Goal: Task Accomplishment & Management: Use online tool/utility

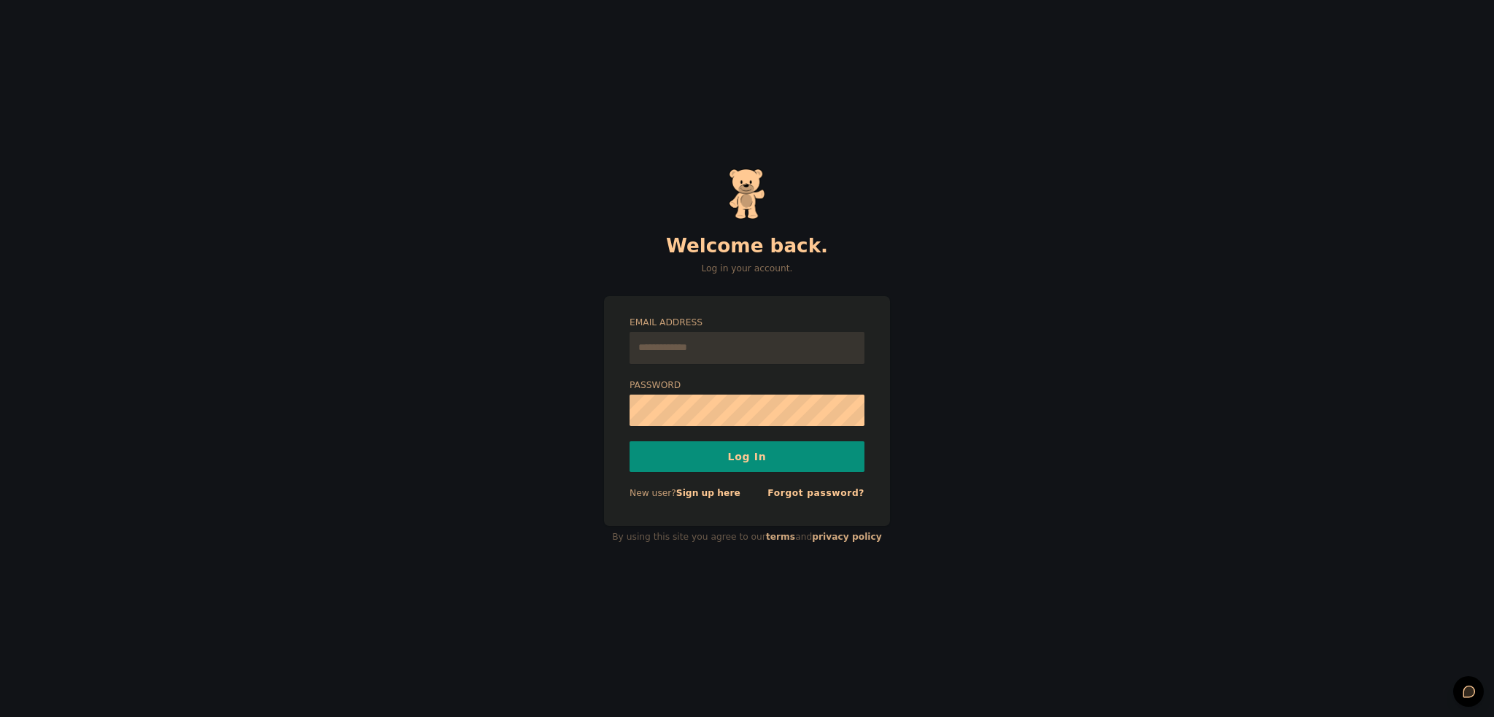
click at [700, 350] on input "Email Address" at bounding box center [747, 348] width 235 height 32
type input "**********"
click at [763, 468] on button "Log In" at bounding box center [747, 456] width 235 height 31
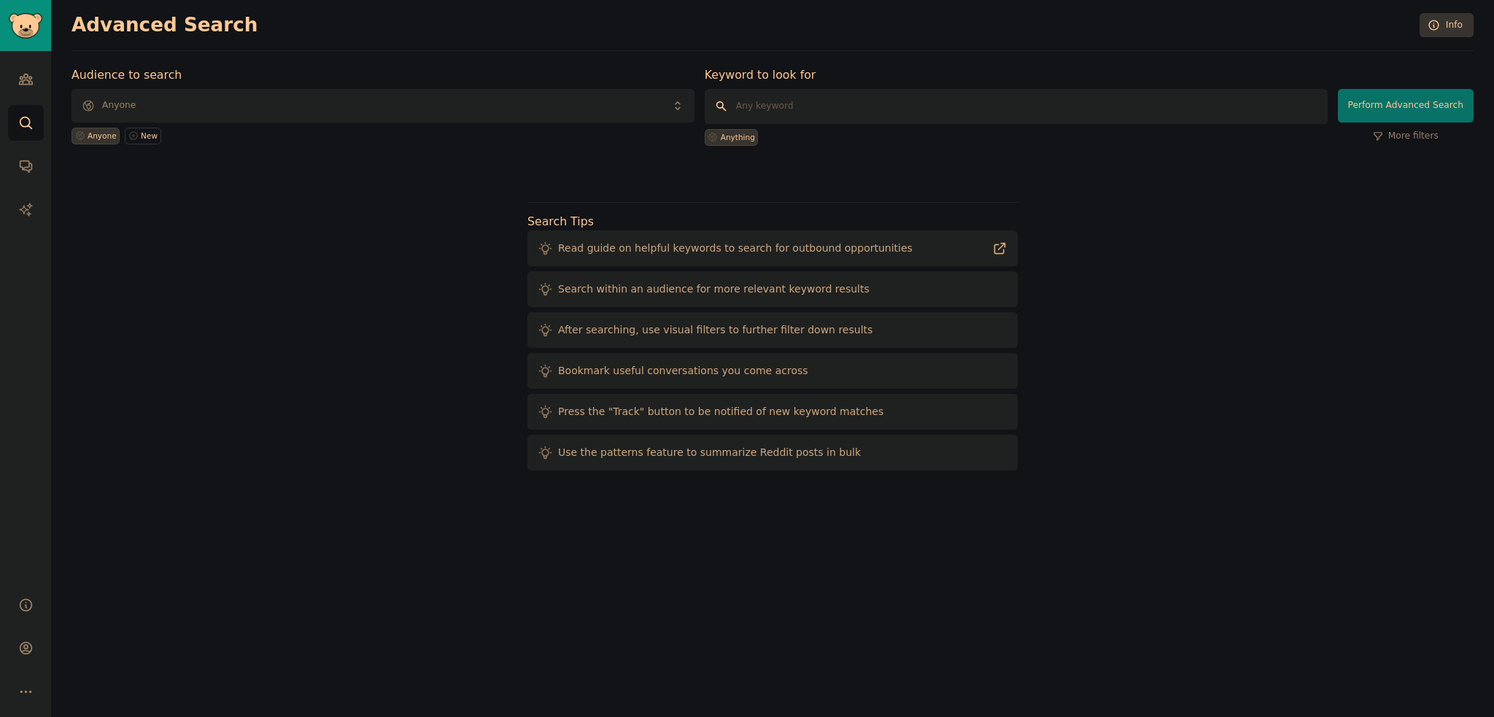
click at [764, 106] on input "text" at bounding box center [1016, 106] width 623 height 35
type input "coloring book"
click at [1411, 109] on button "Perform Advanced Search" at bounding box center [1406, 106] width 136 height 34
click at [199, 110] on span "Anyone" at bounding box center [383, 106] width 623 height 34
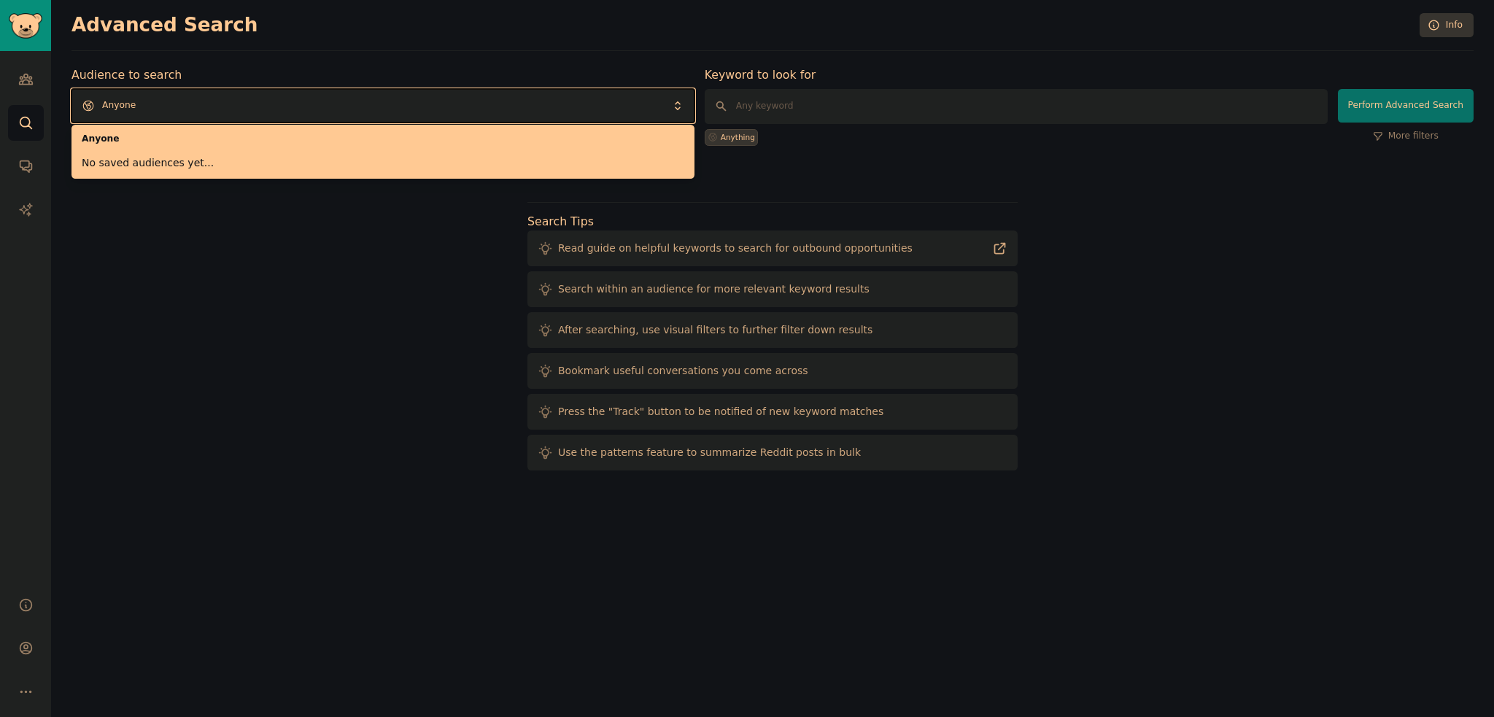
click at [201, 110] on span "Anyone" at bounding box center [383, 106] width 623 height 34
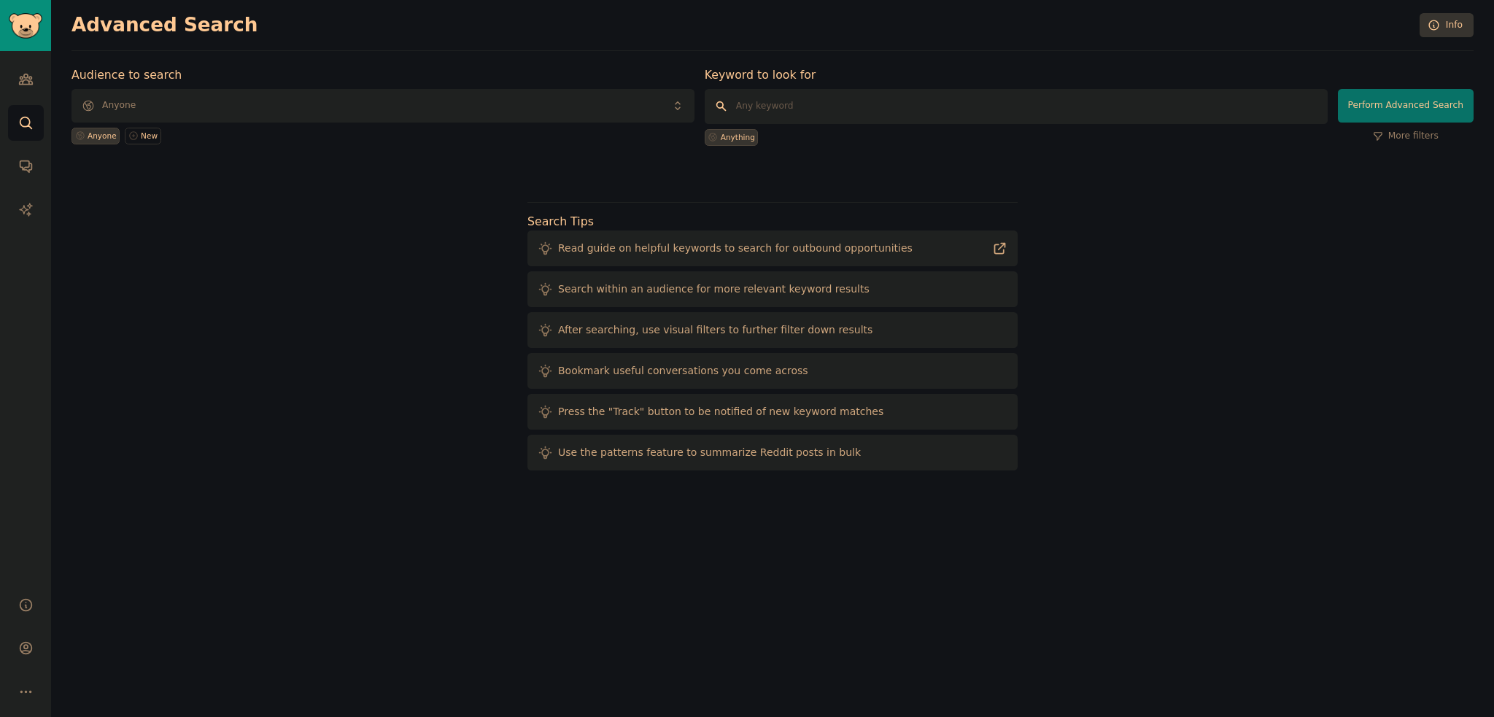
click at [757, 114] on input "text" at bounding box center [1016, 106] width 623 height 35
type input "coloring book"
click button "Perform Advanced Search" at bounding box center [1406, 106] width 136 height 34
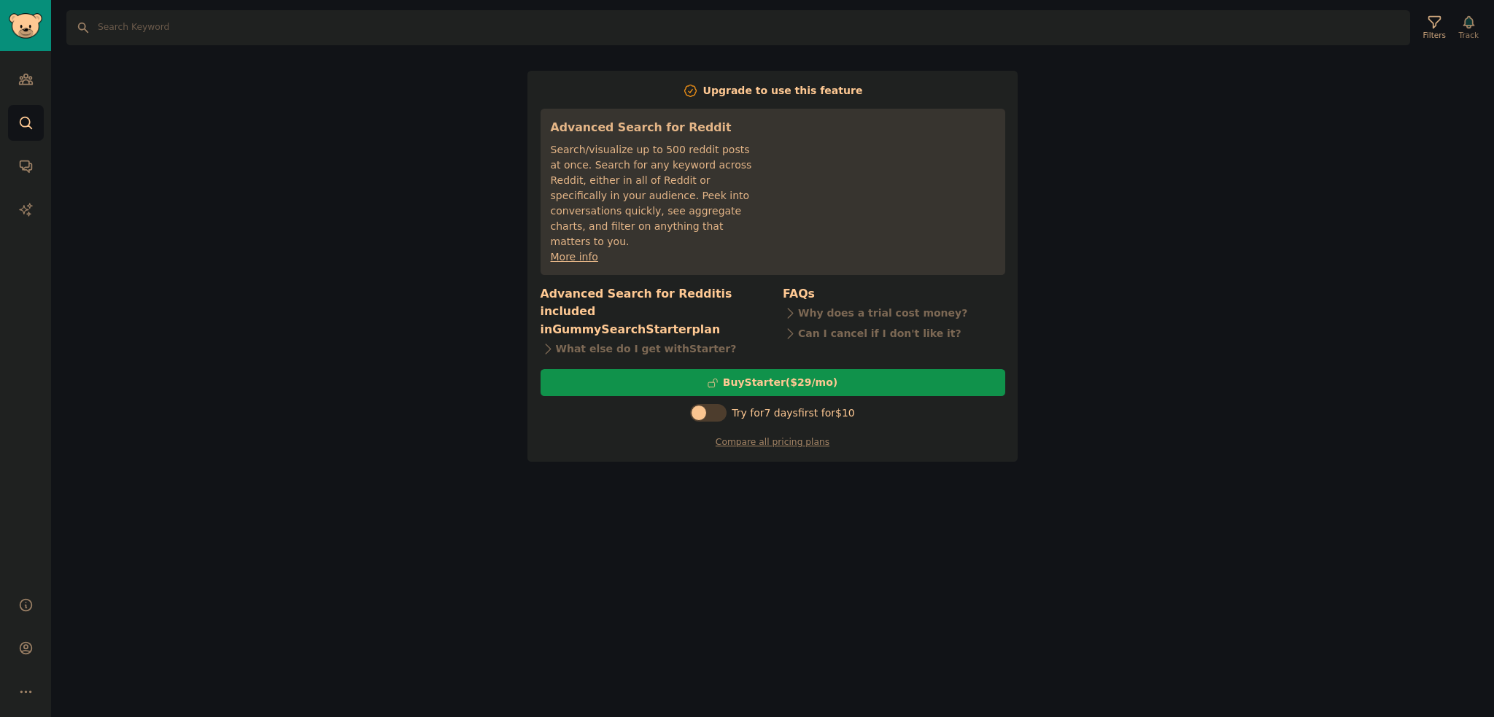
click at [344, 282] on div "Search Filters Track Upgrade to use this feature Advanced Search for Reddit Sea…" at bounding box center [772, 358] width 1443 height 717
click at [137, 217] on div "Search Filters Track Upgrade to use this feature Advanced Search for Reddit Sea…" at bounding box center [772, 358] width 1443 height 717
click at [21, 14] on img "Sidebar" at bounding box center [26, 26] width 34 height 26
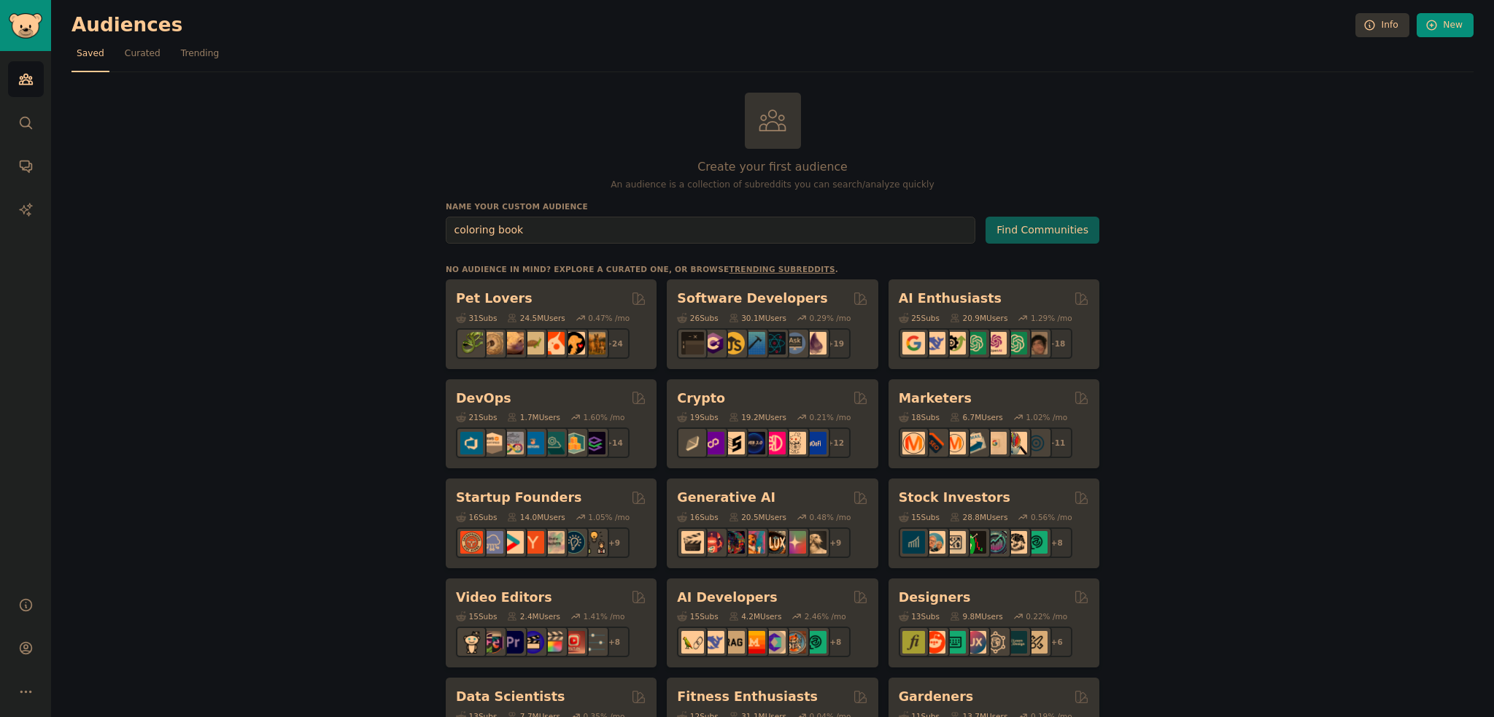
type input "coloring book"
click at [1028, 233] on button "Find Communities" at bounding box center [1043, 230] width 114 height 27
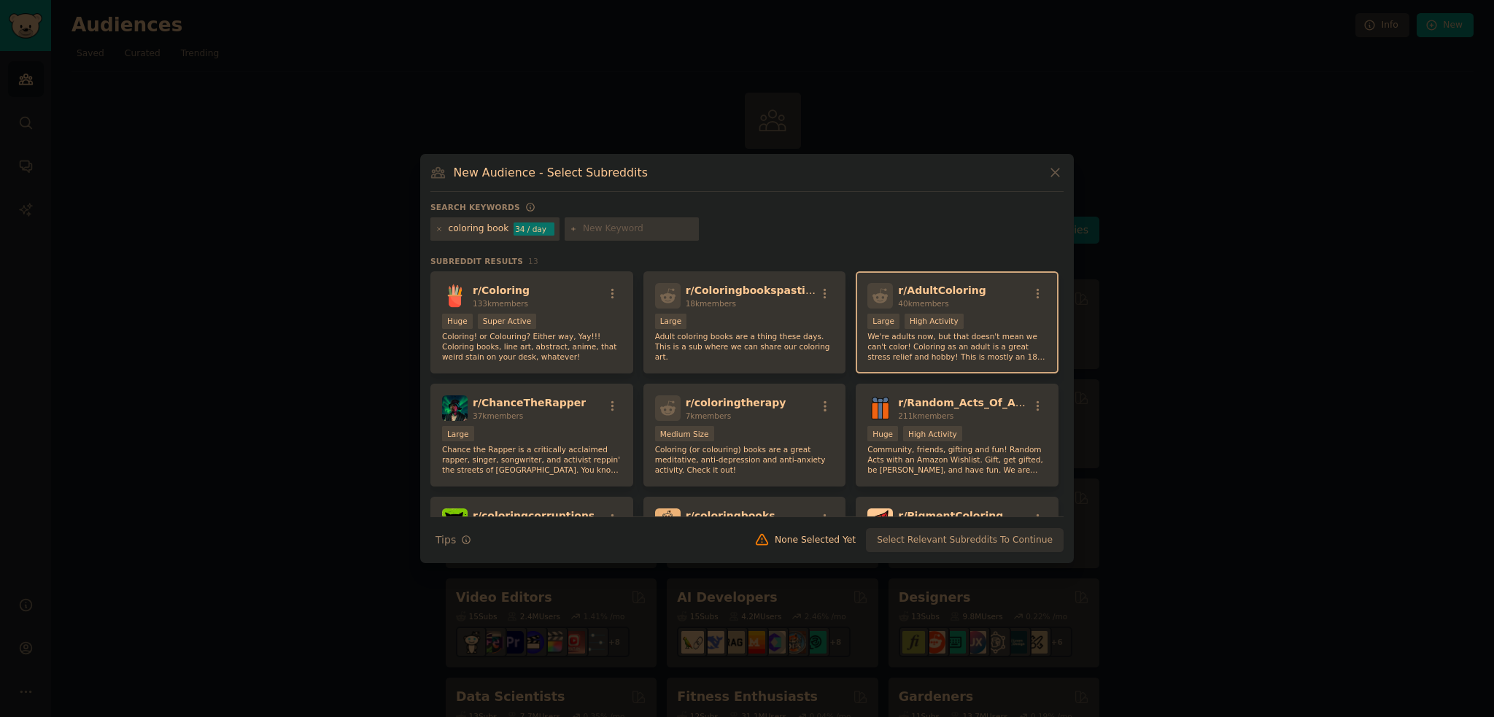
click at [985, 305] on div "r/ AdultColoring 40k members" at bounding box center [957, 296] width 179 height 26
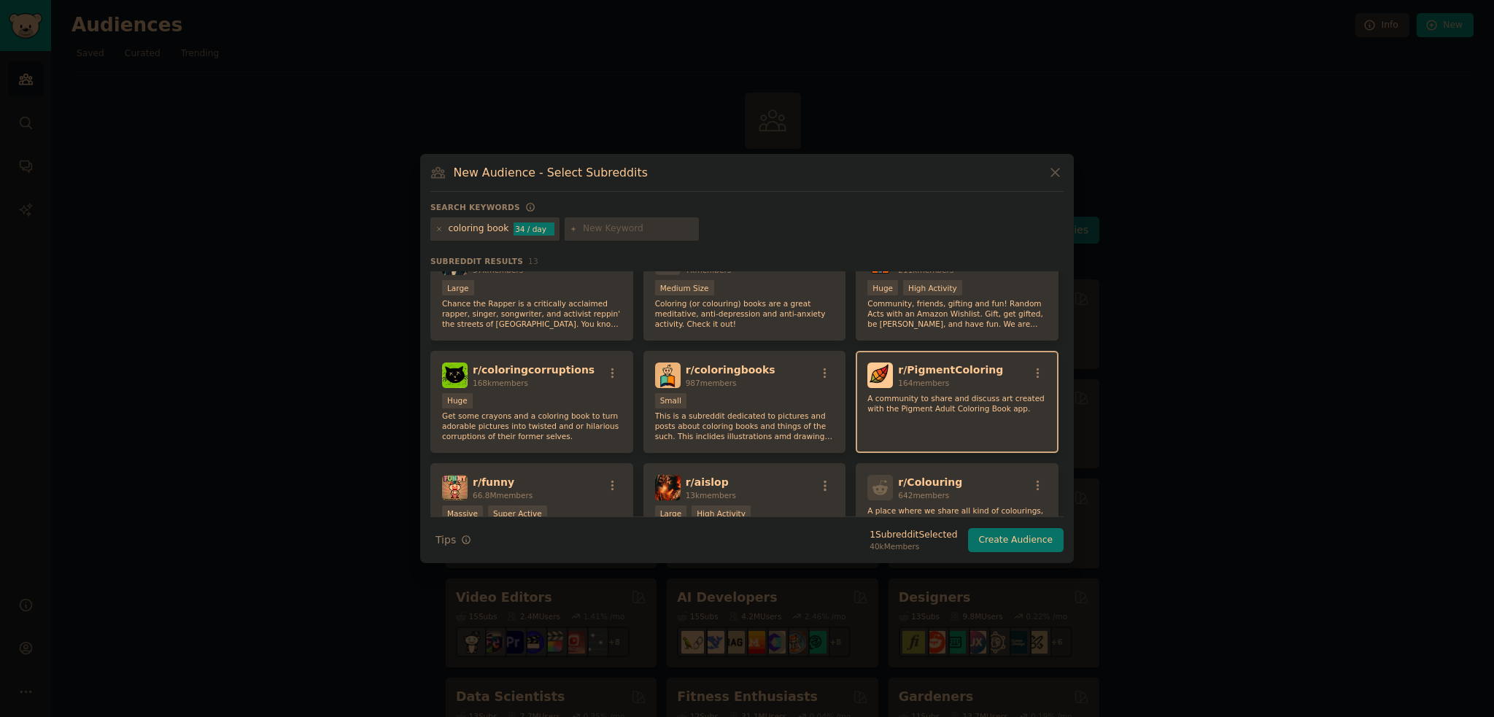
scroll to position [73, 0]
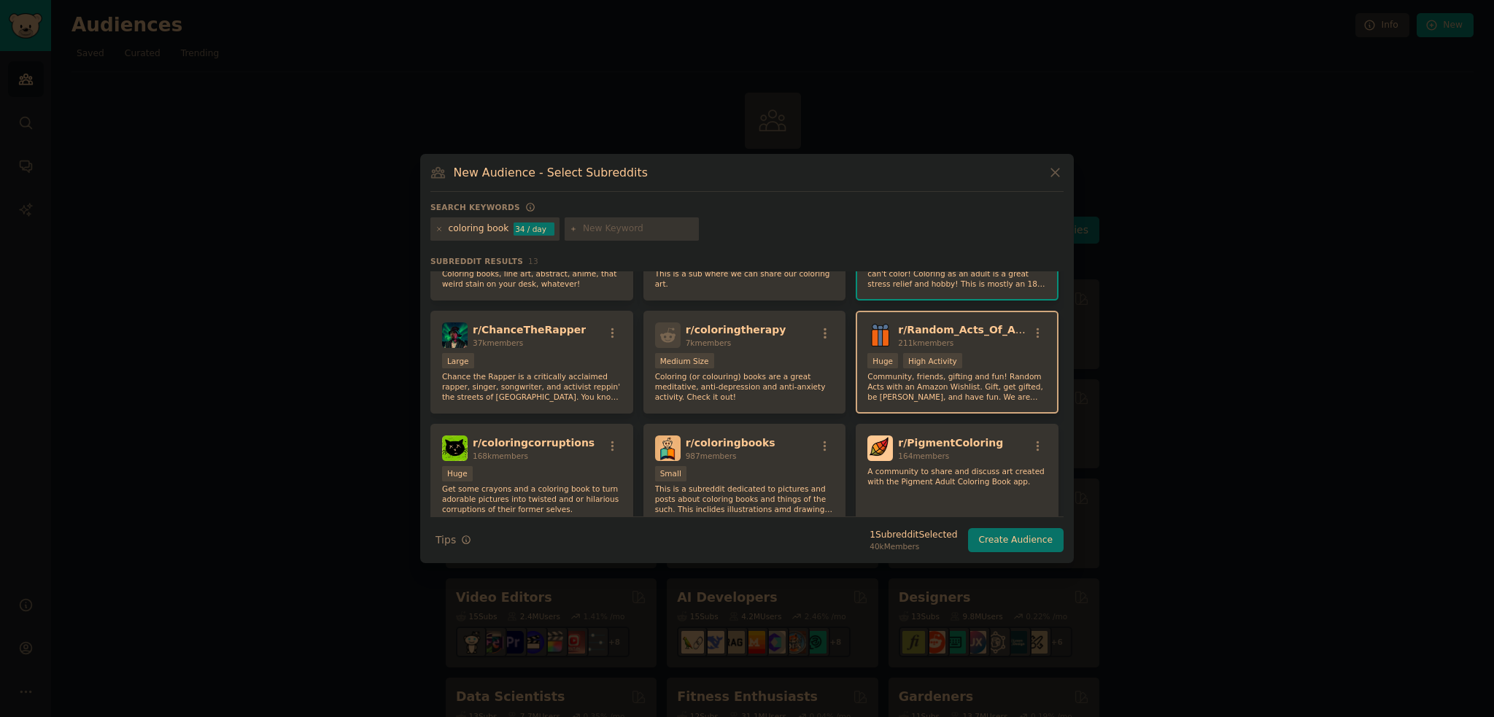
click at [985, 351] on div "r/ Random_Acts_Of_Amazon 211k members >= 80th percentile for submissions / day …" at bounding box center [957, 362] width 203 height 103
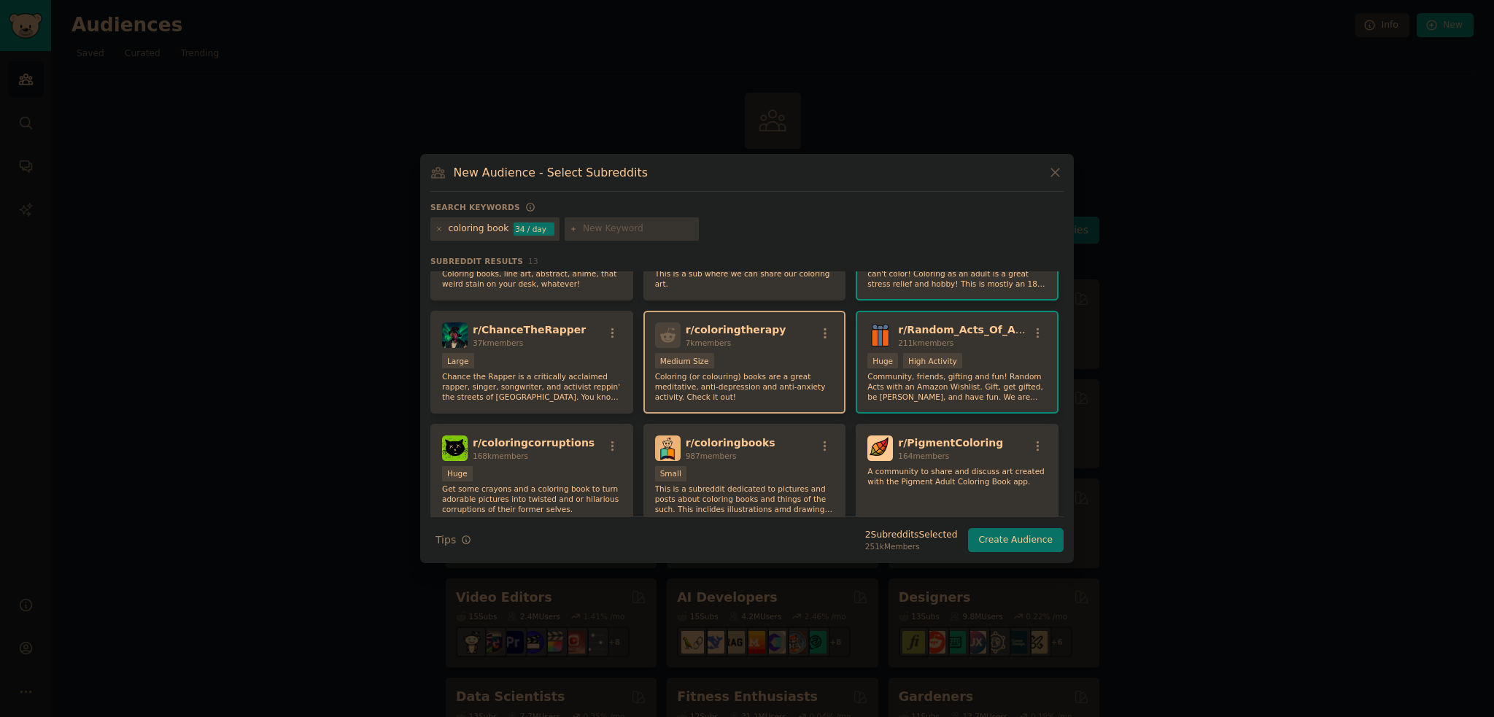
click at [762, 358] on div "Medium Size" at bounding box center [744, 362] width 179 height 18
click at [571, 462] on div "r/ coloringcorruptions 168k members Huge Get some crayons and a coloring book t…" at bounding box center [531, 475] width 203 height 103
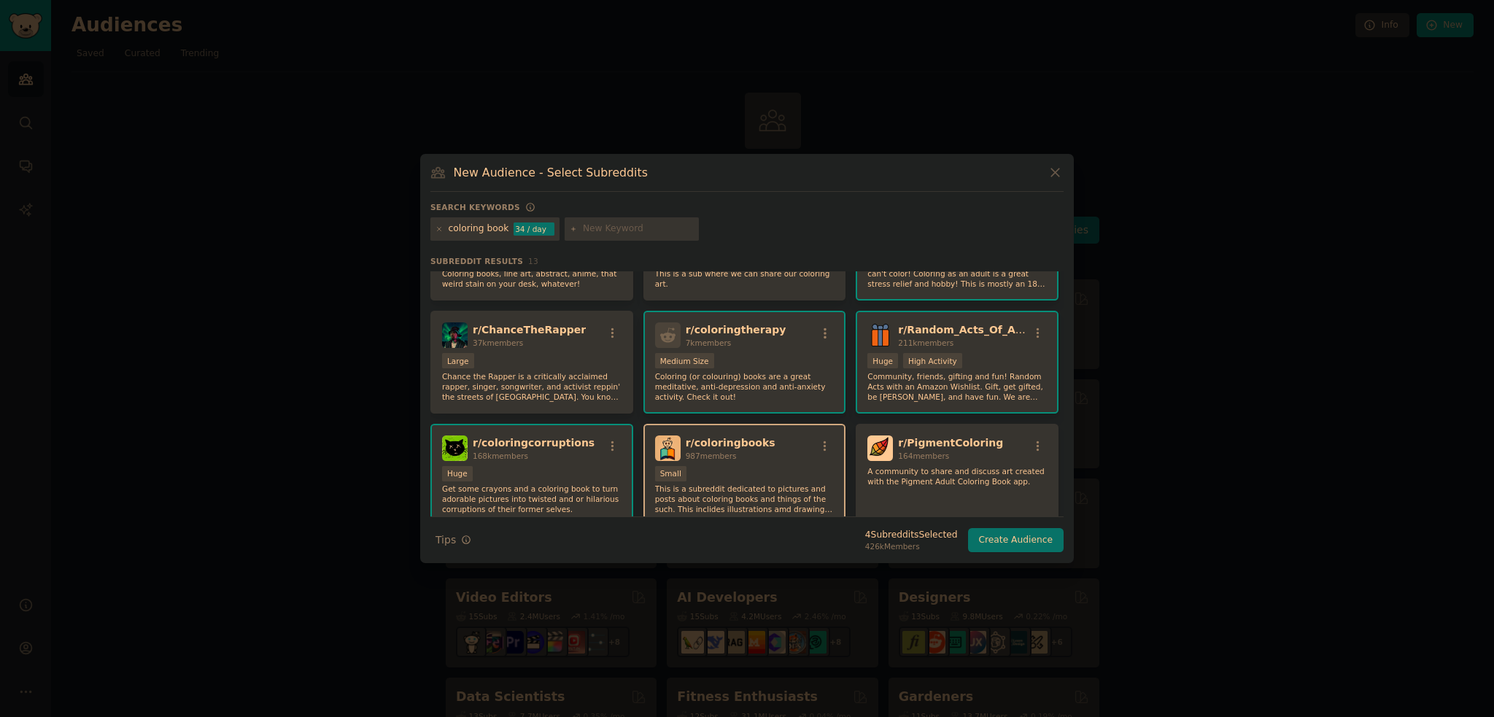
click at [777, 457] on div "r/ coloringbooks 987 members" at bounding box center [744, 449] width 179 height 26
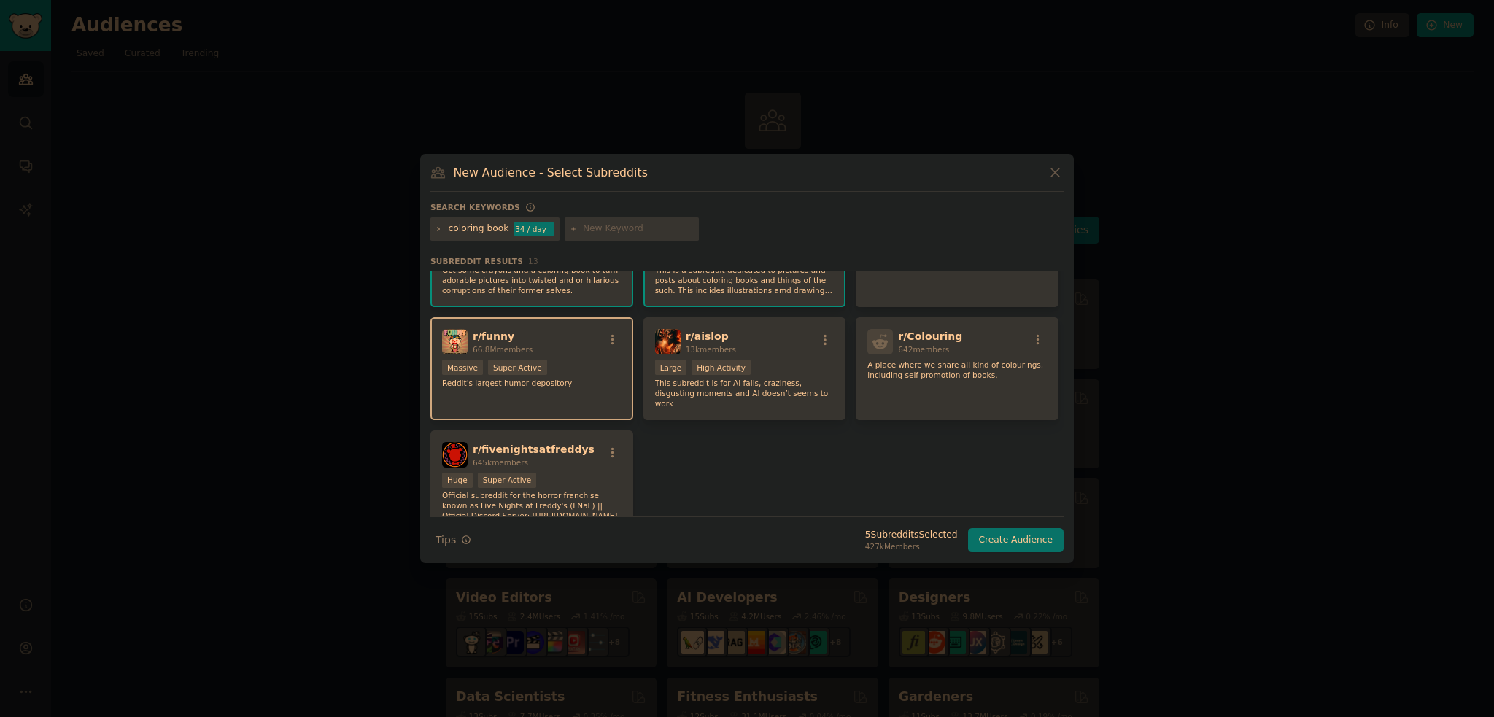
scroll to position [219, 0]
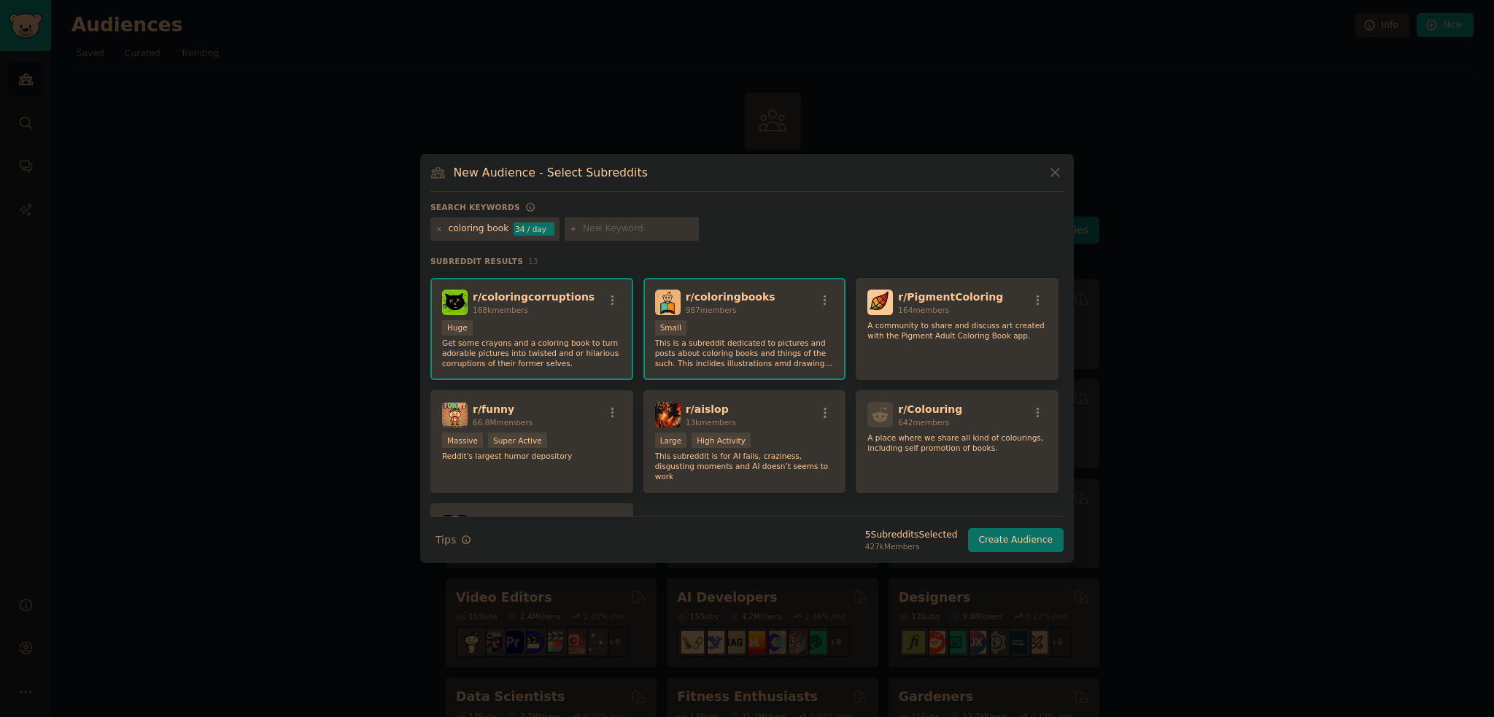
click at [590, 323] on div "Huge" at bounding box center [531, 329] width 179 height 18
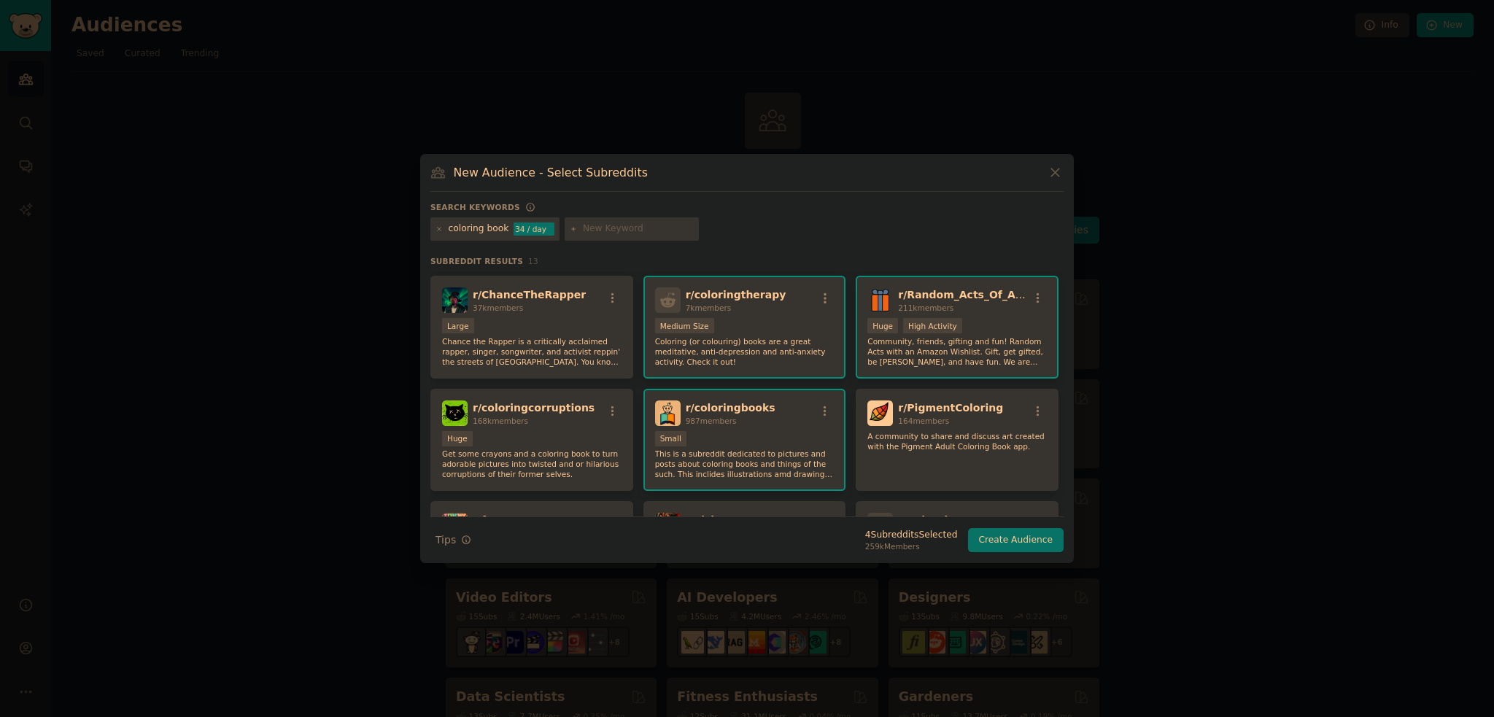
scroll to position [73, 0]
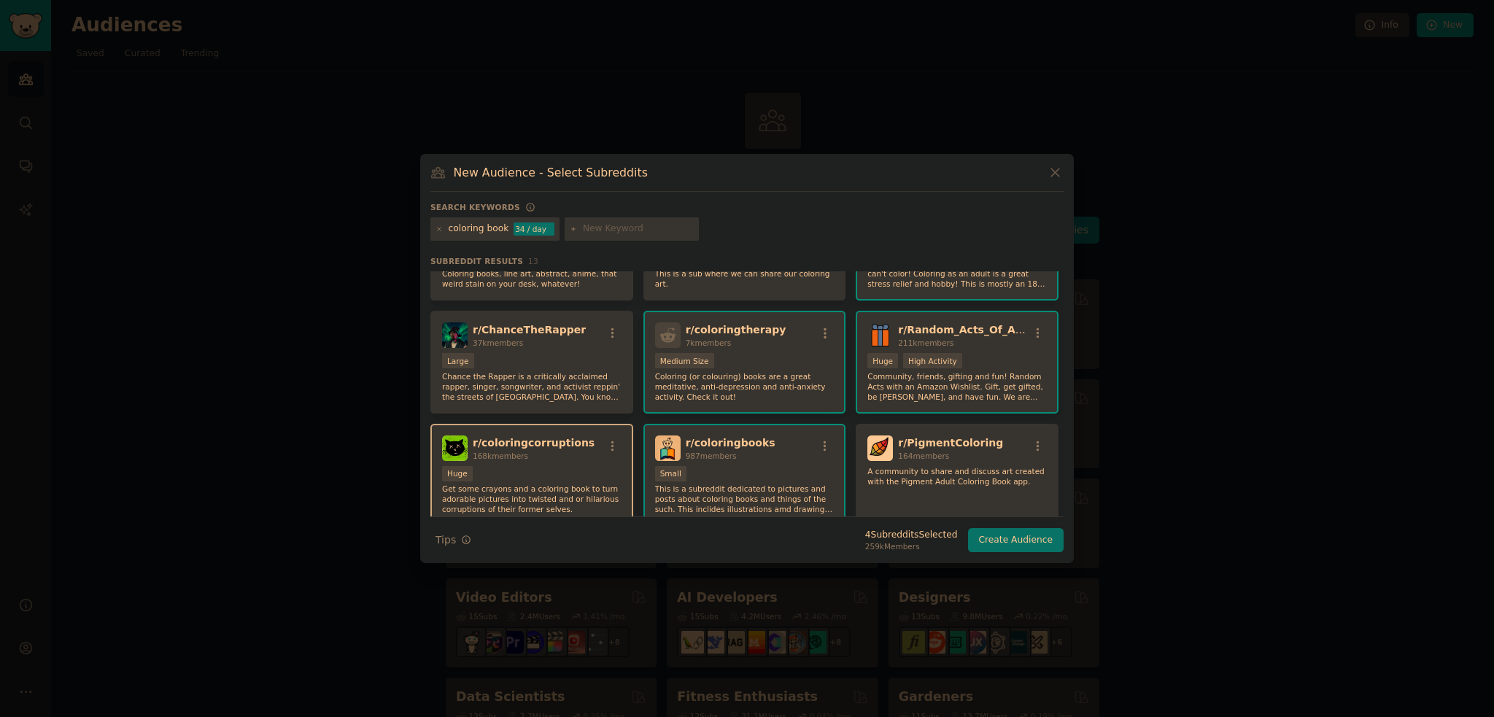
click at [575, 461] on div "r/ coloringcorruptions 168k members Huge Get some crayons and a coloring book t…" at bounding box center [531, 475] width 203 height 103
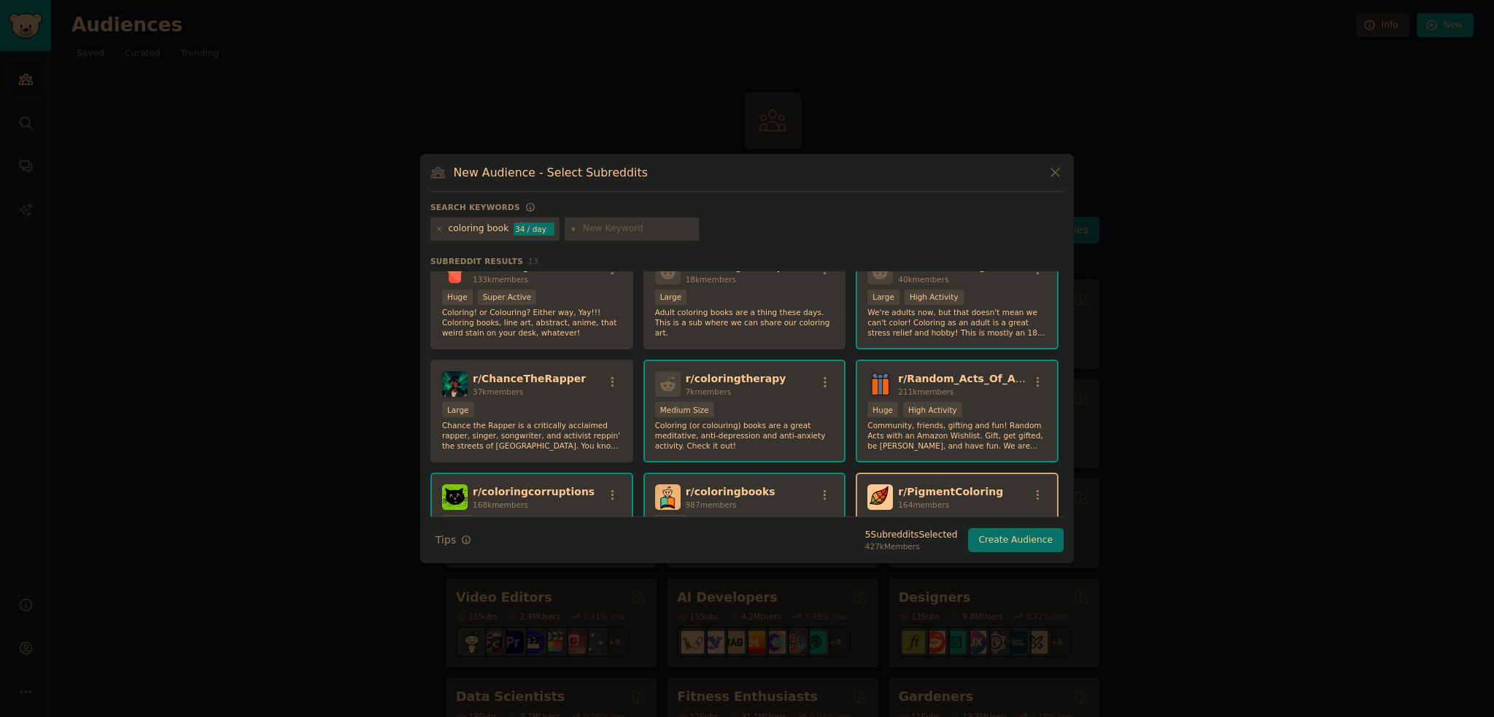
scroll to position [0, 0]
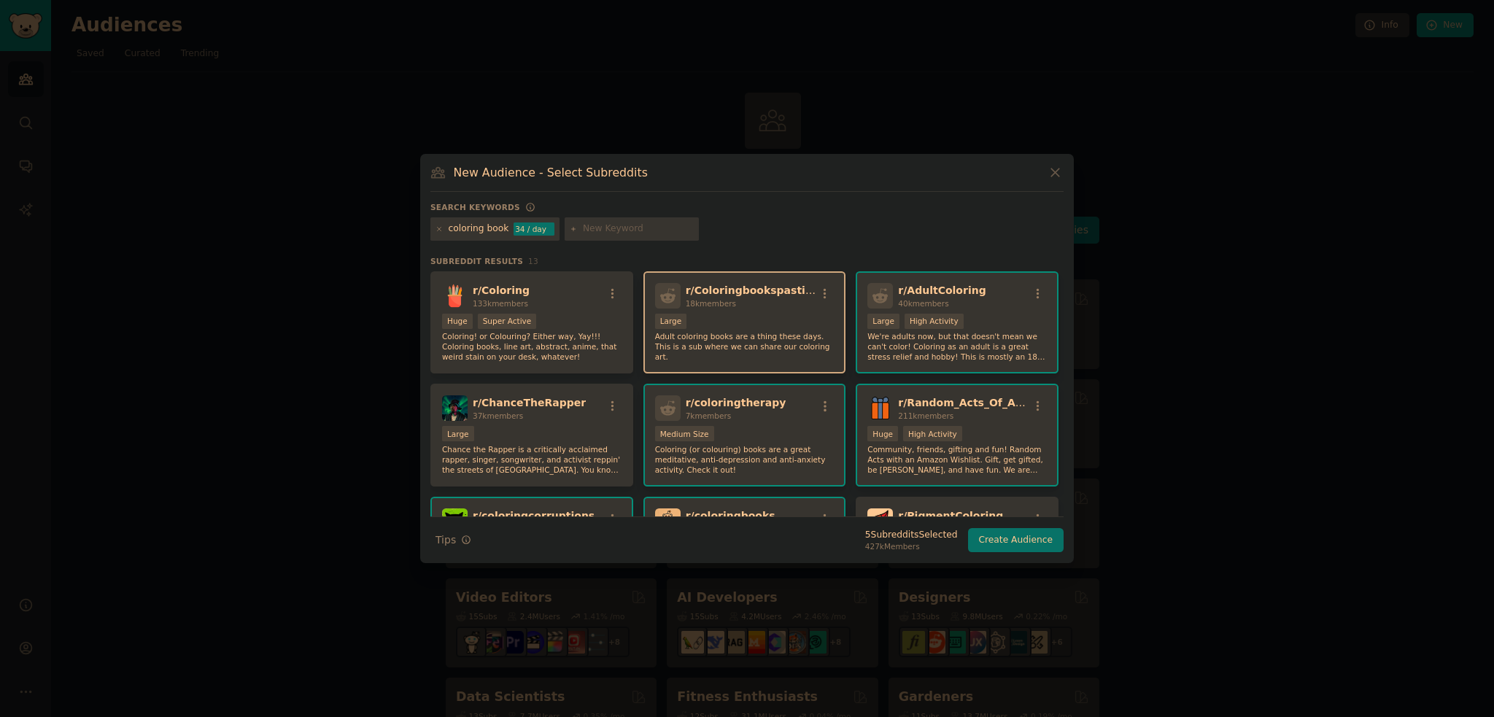
click at [773, 314] on div "10,000 - 100,000 members Large" at bounding box center [744, 323] width 179 height 18
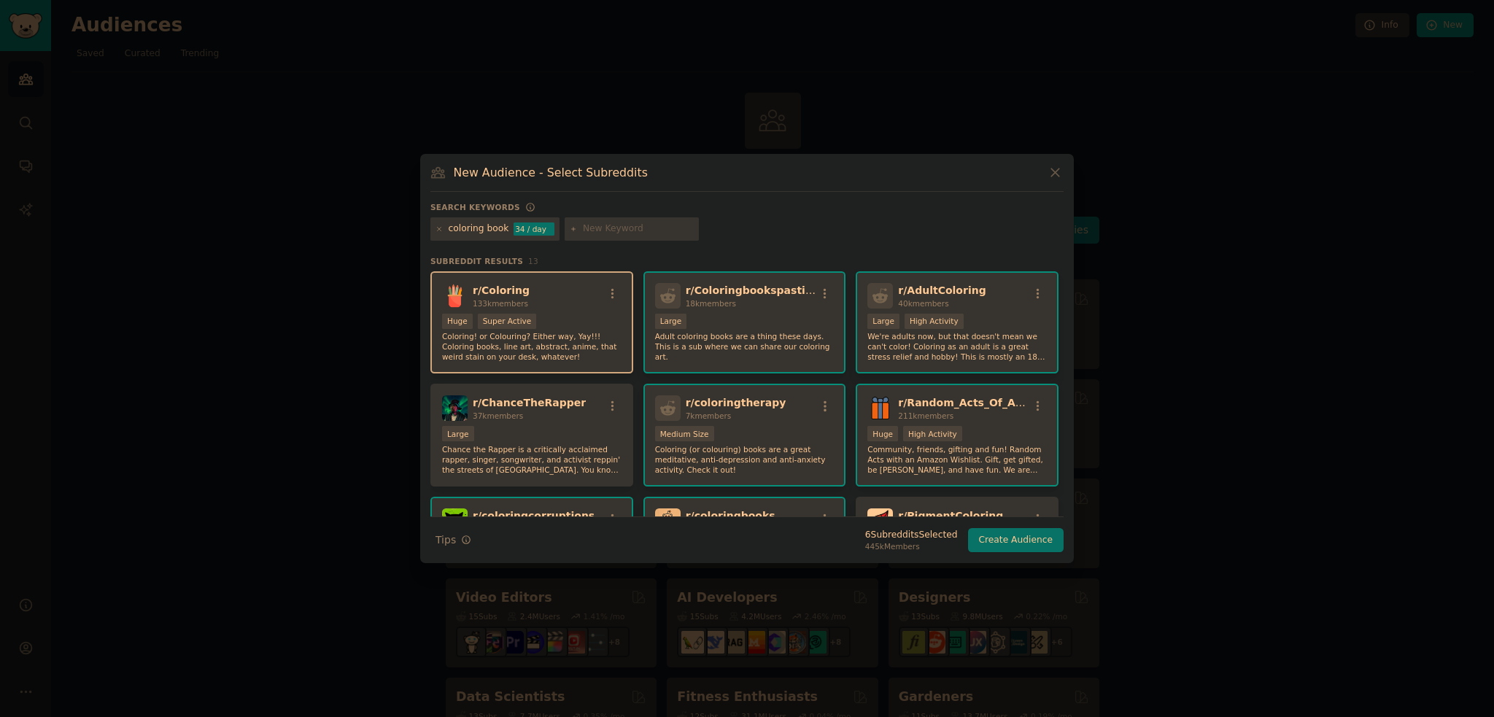
click at [578, 310] on div "r/ Coloring 133k members Huge Super Active Coloring! or Colouring? Either way, …" at bounding box center [531, 322] width 203 height 103
click at [1010, 545] on button "Create Audience" at bounding box center [1016, 540] width 96 height 25
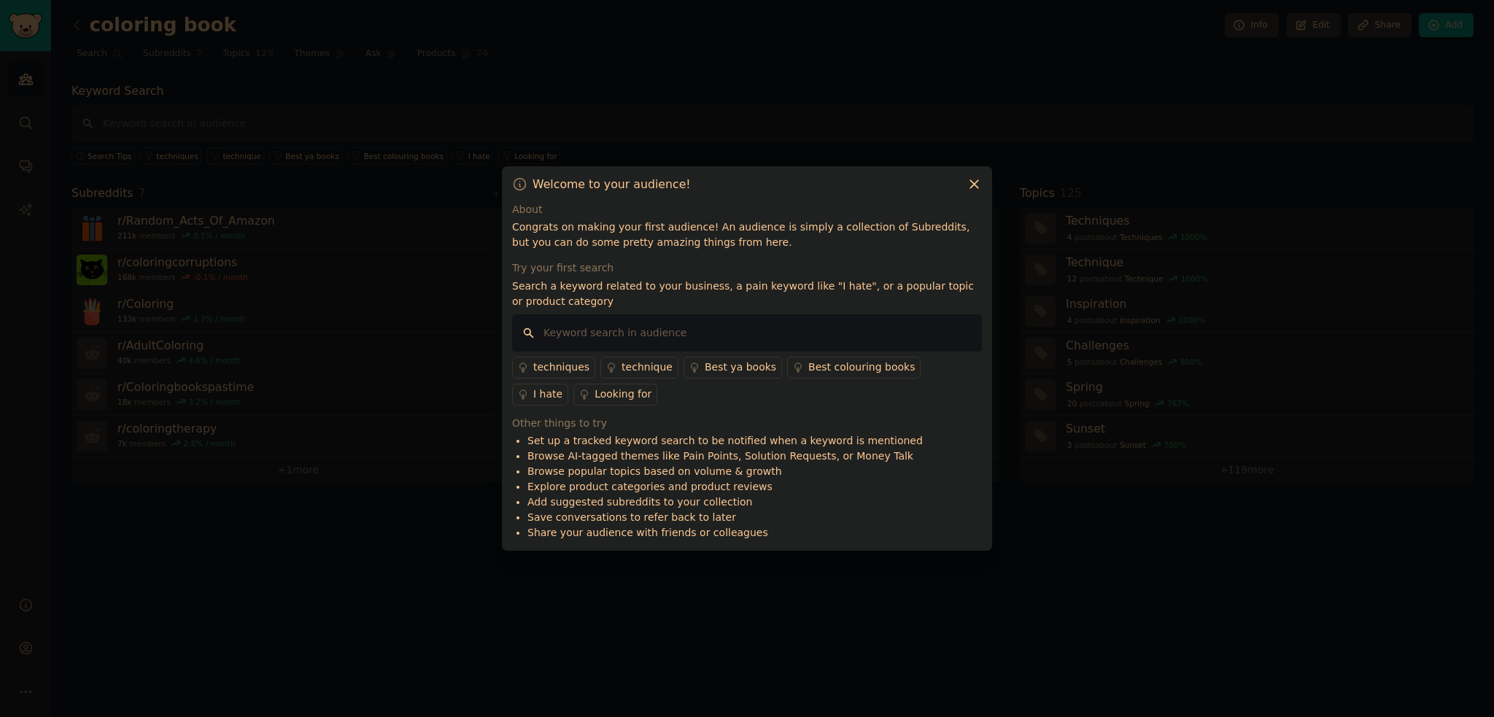
click at [613, 334] on input "text" at bounding box center [747, 332] width 470 height 37
type input "i hate"
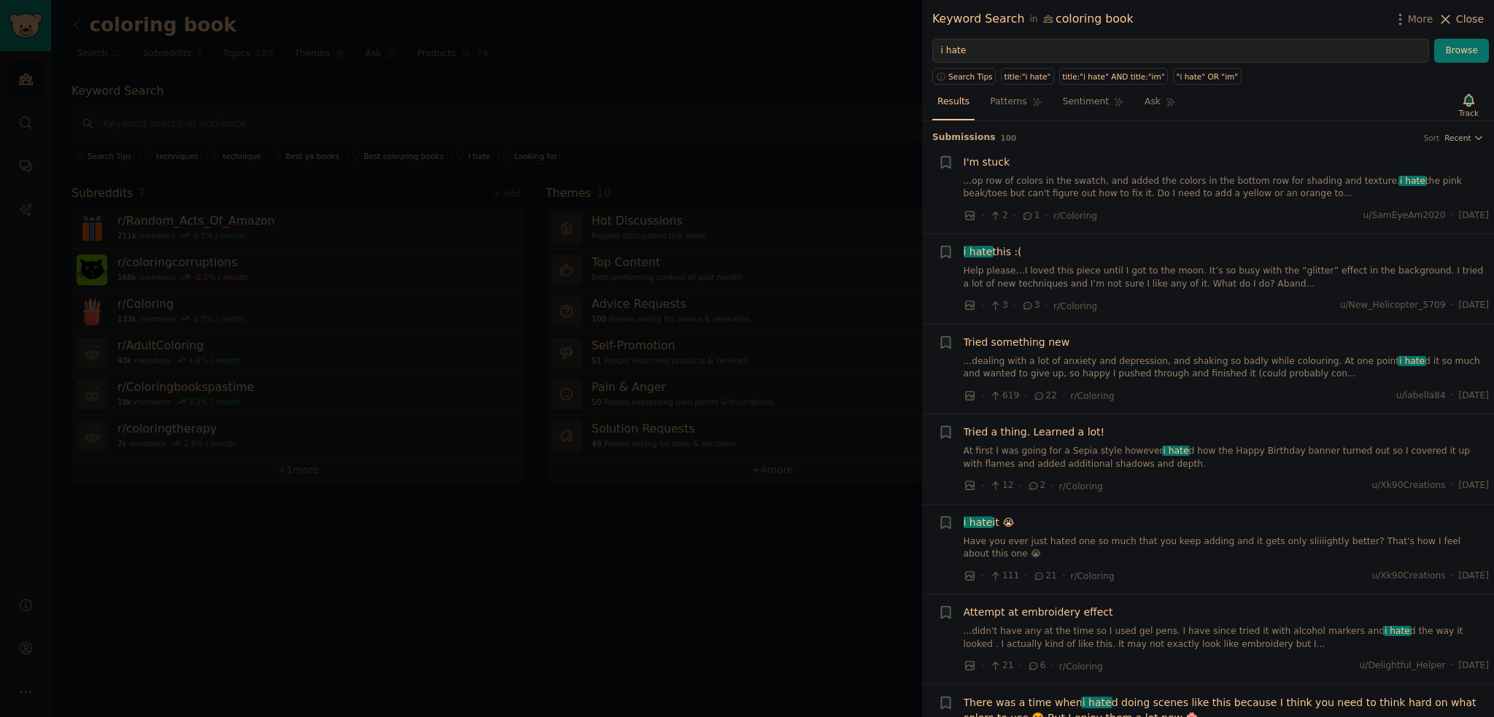
click at [1464, 20] on span "Close" at bounding box center [1470, 19] width 28 height 15
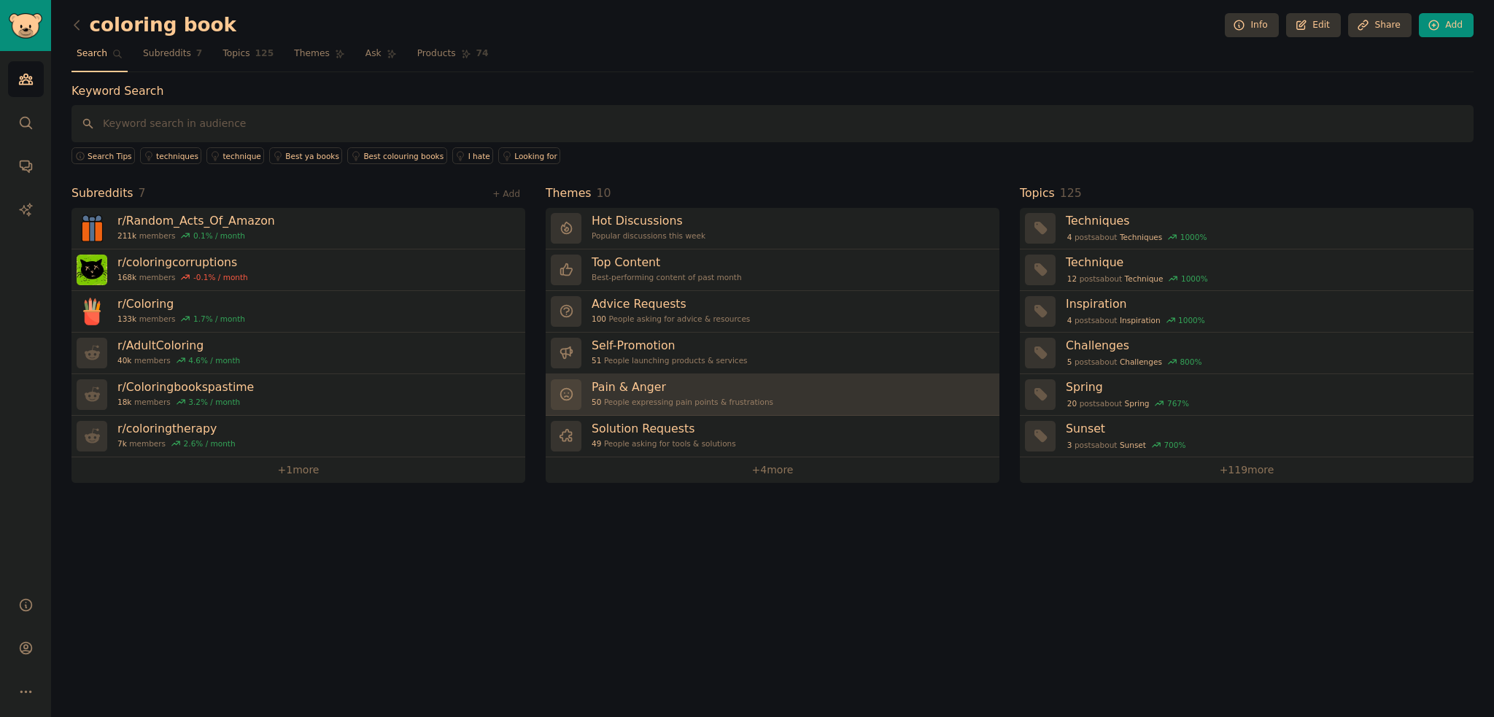
click at [711, 388] on h3 "Pain & Anger" at bounding box center [683, 386] width 182 height 15
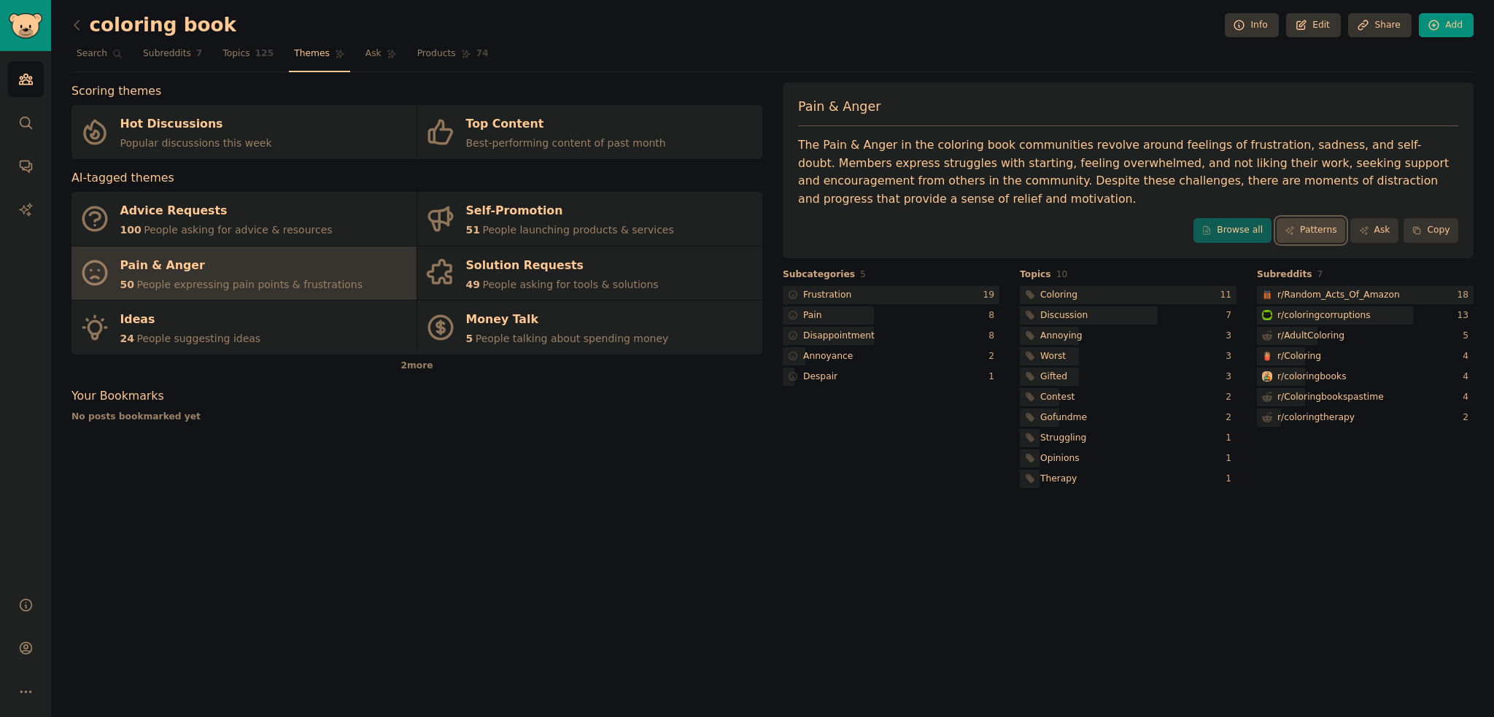
click at [1318, 221] on link "Patterns" at bounding box center [1311, 230] width 69 height 25
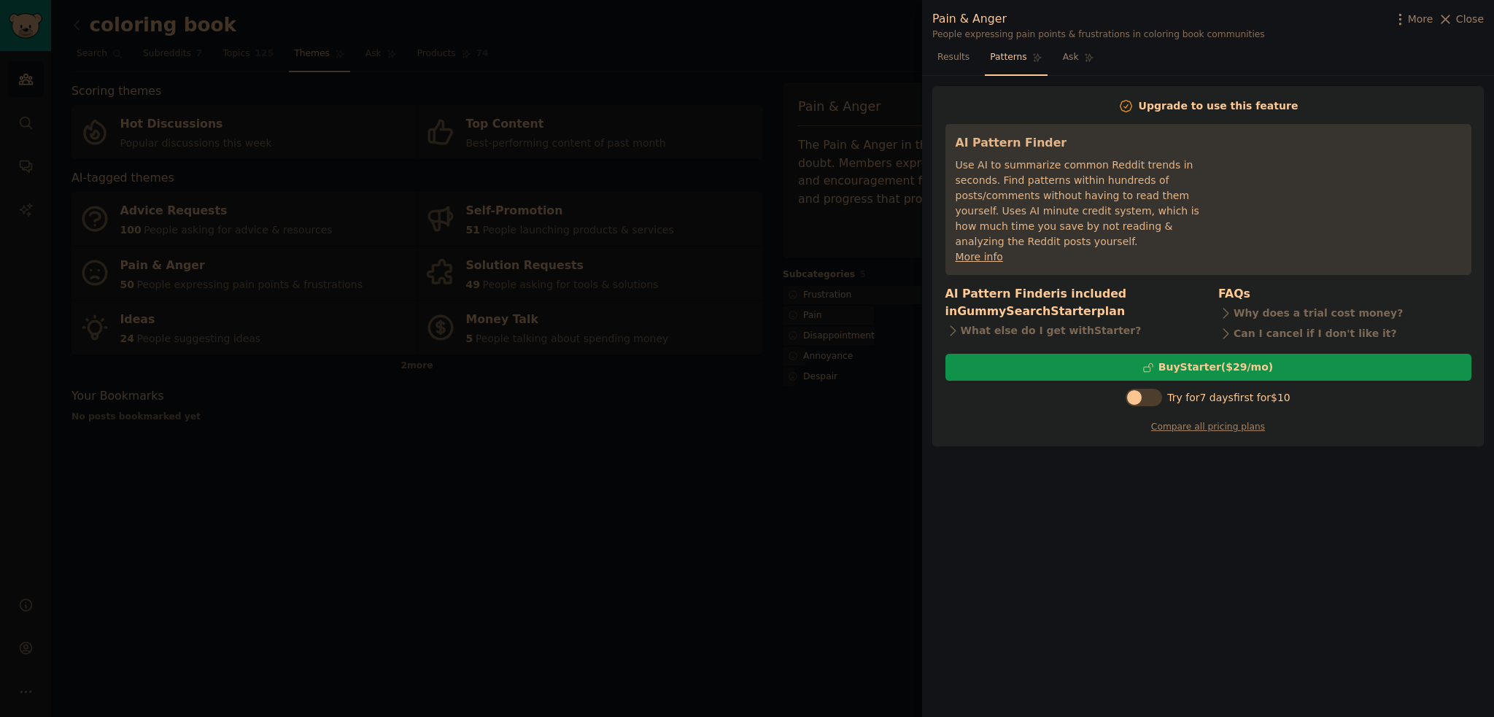
click at [1487, 14] on div "Pain & Anger People expressing pain points & frustrations in coloring book comm…" at bounding box center [1208, 23] width 572 height 46
click at [1482, 20] on span "Close" at bounding box center [1470, 19] width 28 height 15
click at [1472, 23] on span "Close" at bounding box center [1470, 19] width 28 height 15
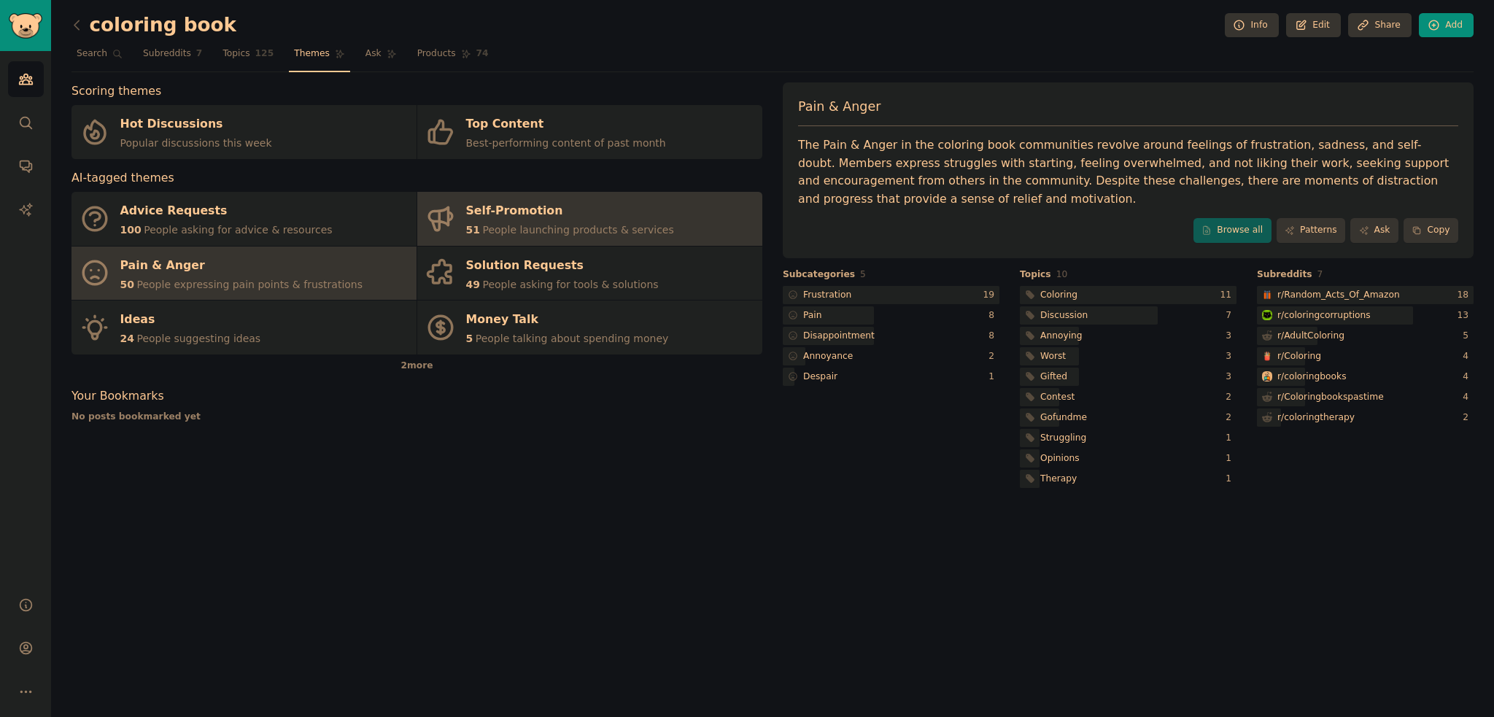
click at [596, 237] on link "Self-Promotion 51 People launching products & services" at bounding box center [589, 219] width 345 height 54
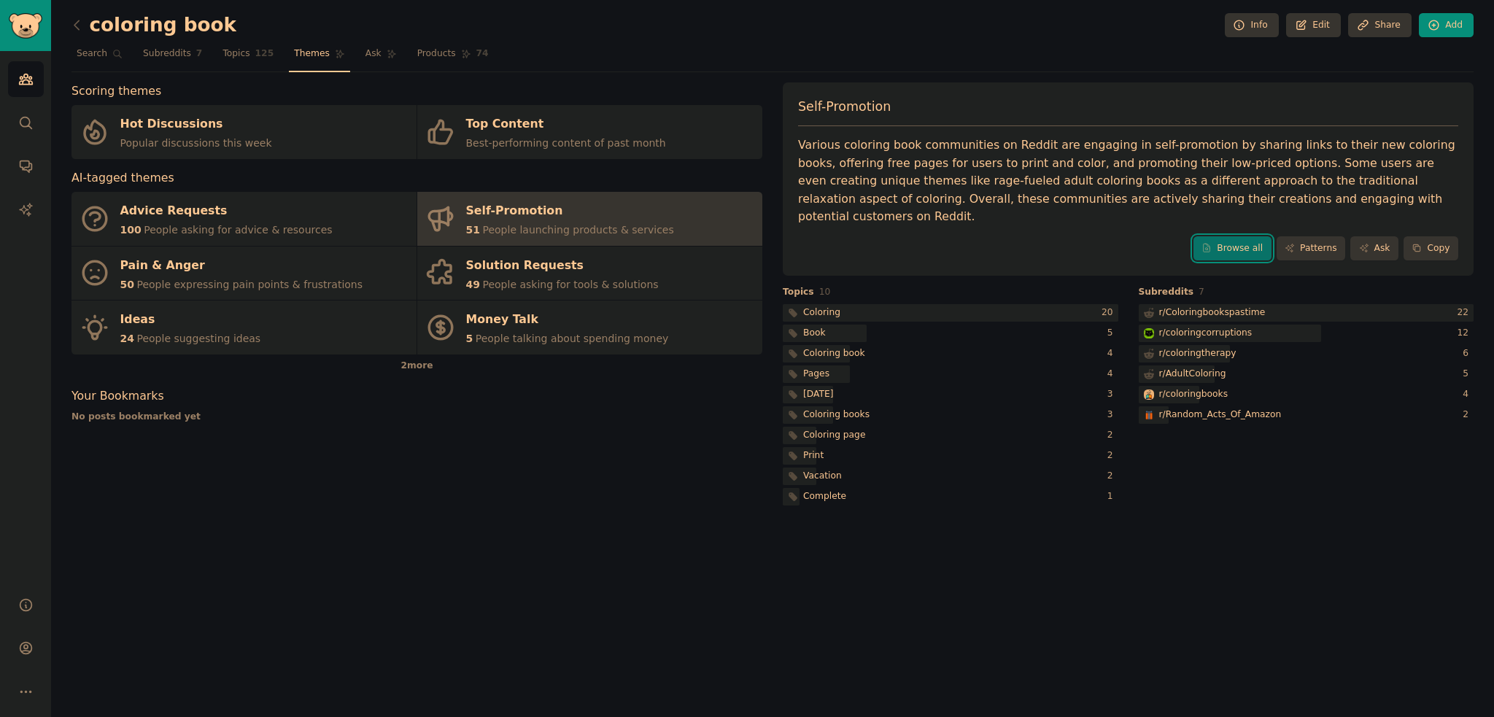
click at [1237, 236] on link "Browse all" at bounding box center [1233, 248] width 78 height 25
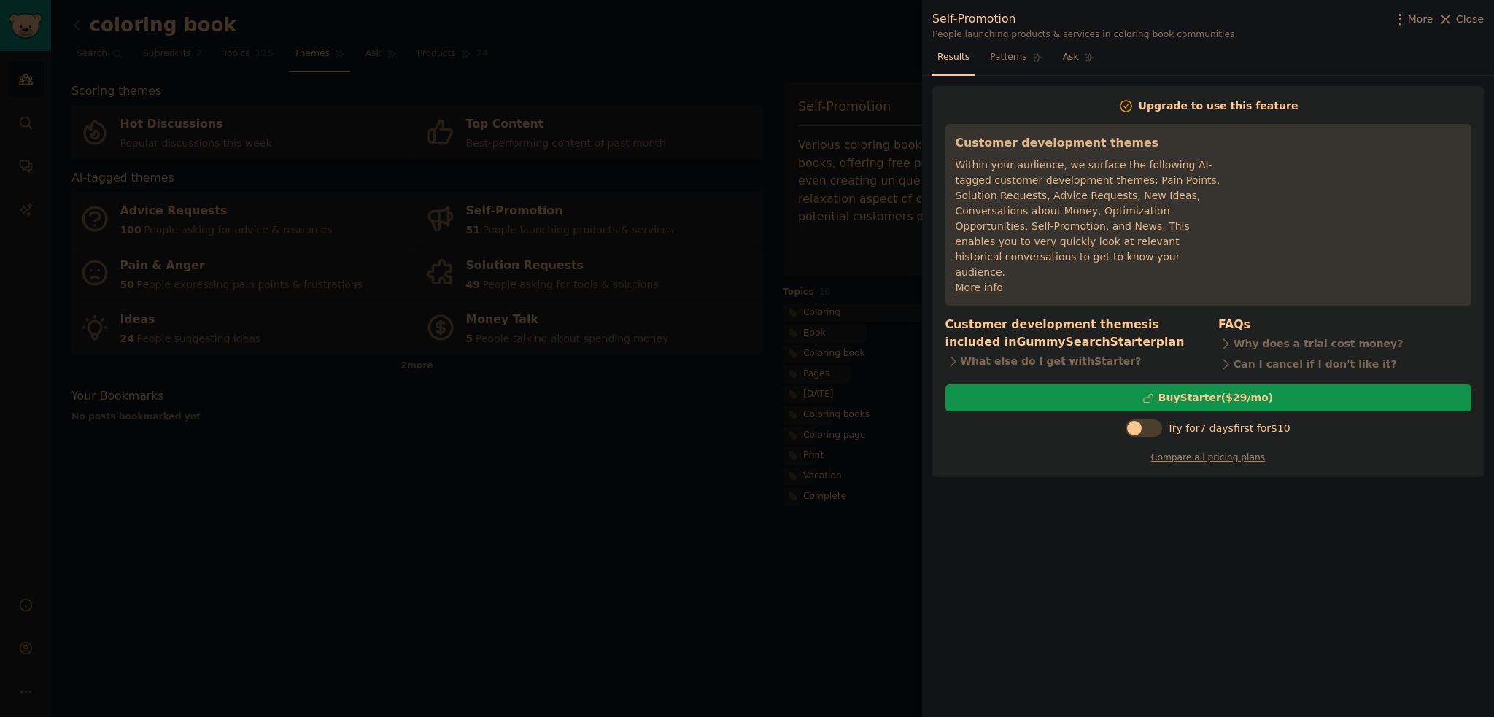
click at [633, 502] on div at bounding box center [747, 358] width 1494 height 717
